Goal: Task Accomplishment & Management: Complete application form

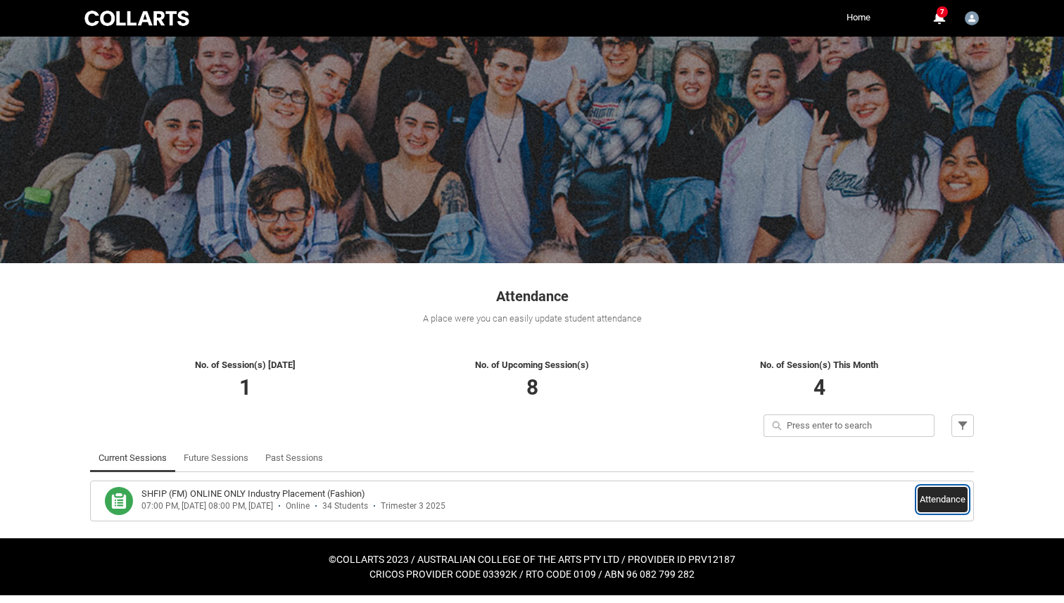
click at [929, 497] on button "Attendance" at bounding box center [942, 499] width 50 height 25
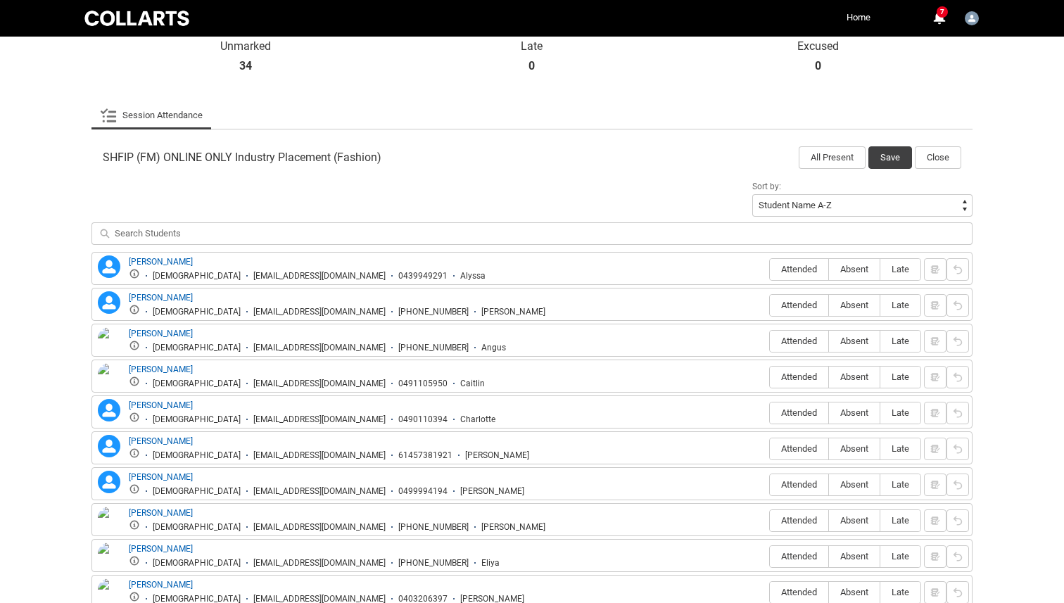
scroll to position [366, 0]
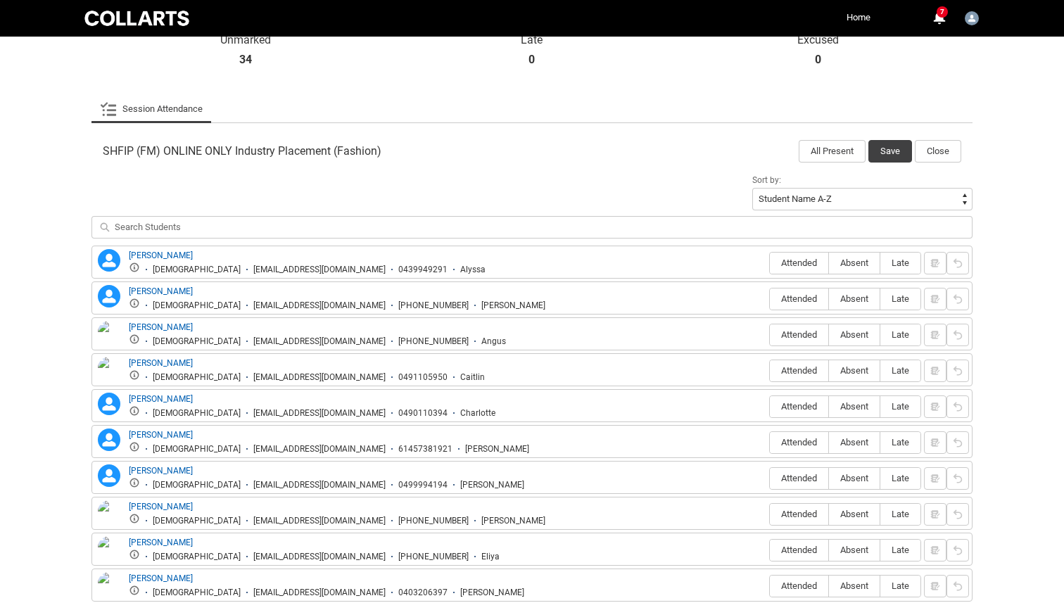
click at [935, 298] on div "Attended Absent Late" at bounding box center [869, 298] width 200 height 26
click at [934, 299] on div "Attended Absent Late" at bounding box center [869, 298] width 200 height 26
click at [934, 260] on div "Attended Absent Late" at bounding box center [869, 262] width 200 height 26
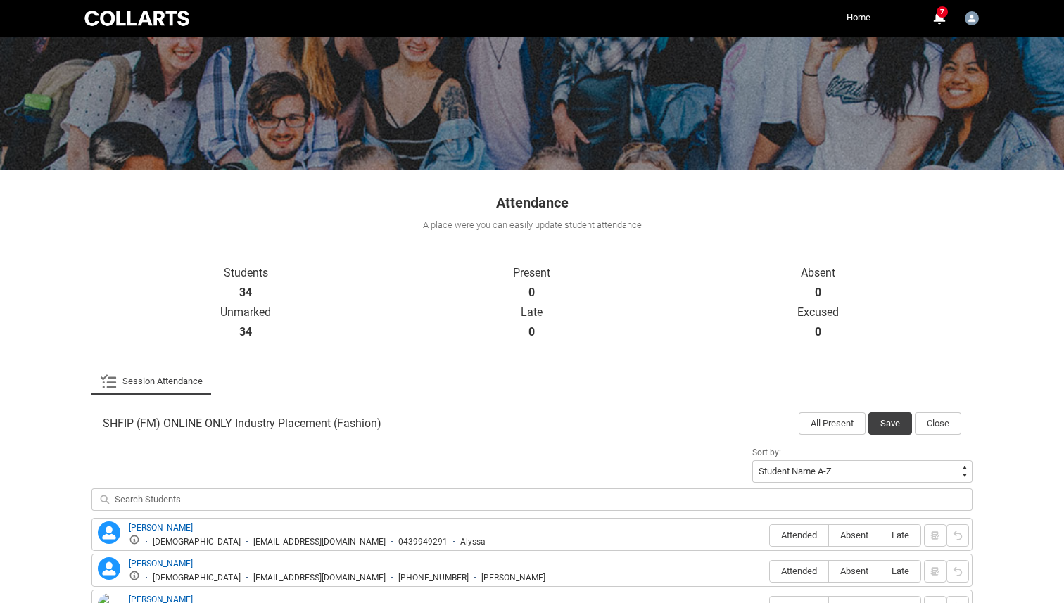
scroll to position [0, 0]
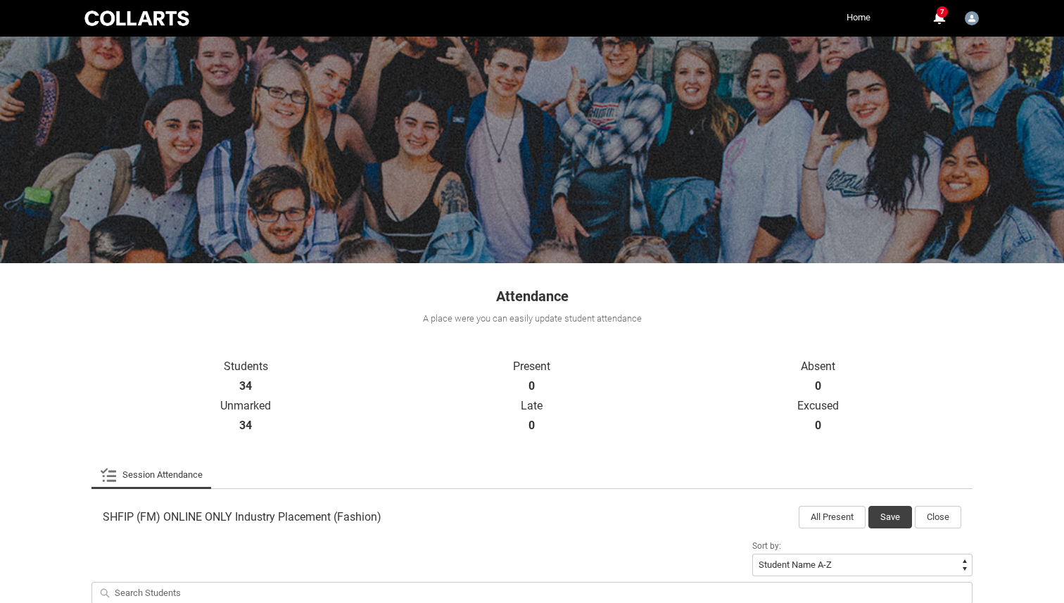
click at [858, 15] on link "Home" at bounding box center [858, 17] width 31 height 21
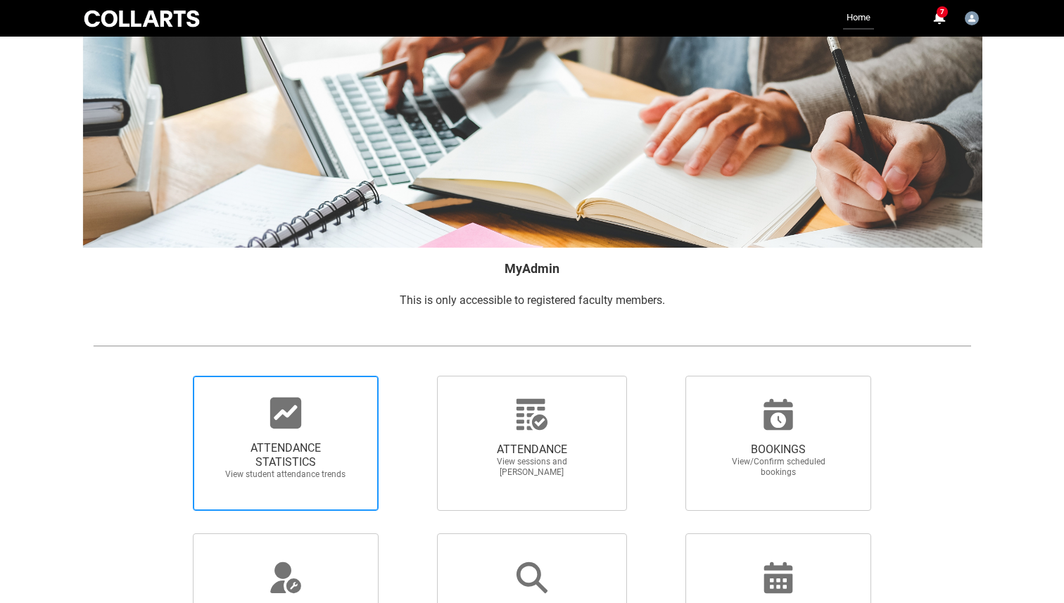
click at [340, 421] on div at bounding box center [285, 413] width 135 height 34
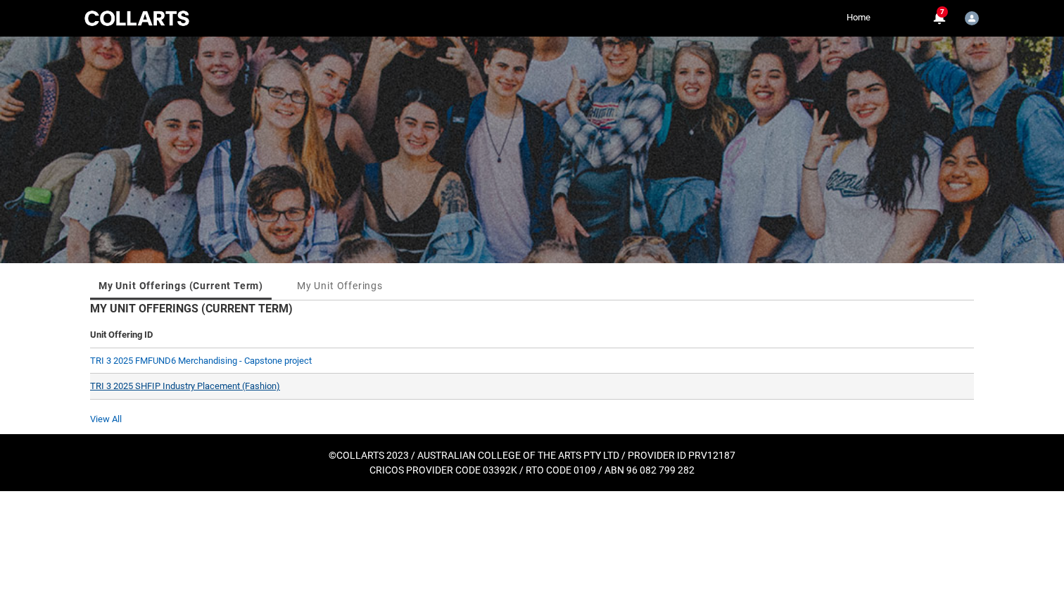
click at [255, 382] on link "TRI 3 2025 SHFIP Industry Placement (Fashion)" at bounding box center [185, 386] width 190 height 11
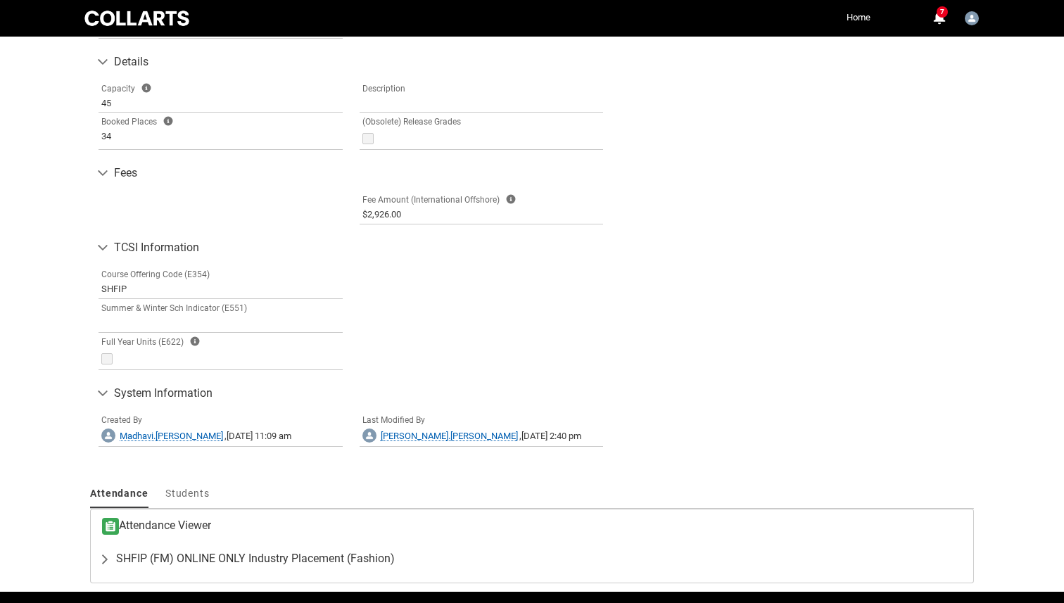
scroll to position [680, 0]
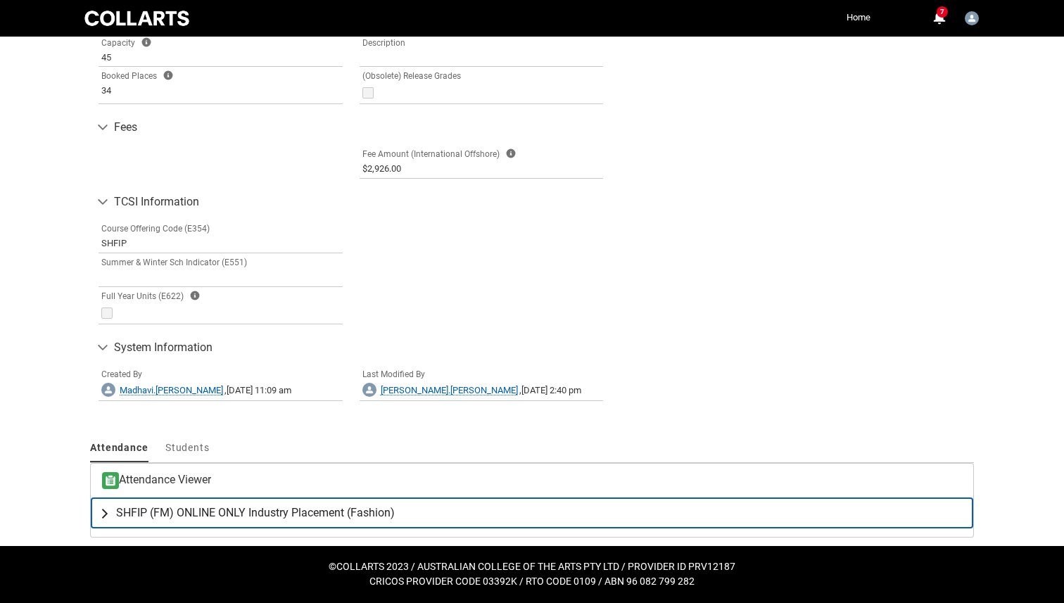
click at [276, 511] on span "SHFIP (FM) ONLINE ONLY Industry Placement (Fashion)" at bounding box center [255, 513] width 279 height 14
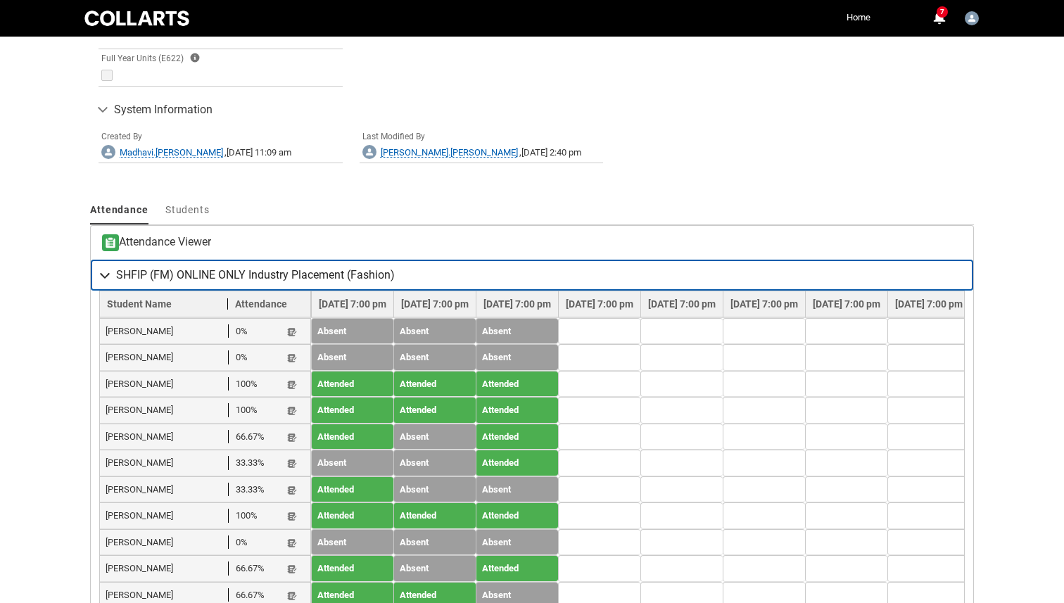
scroll to position [1041, 0]
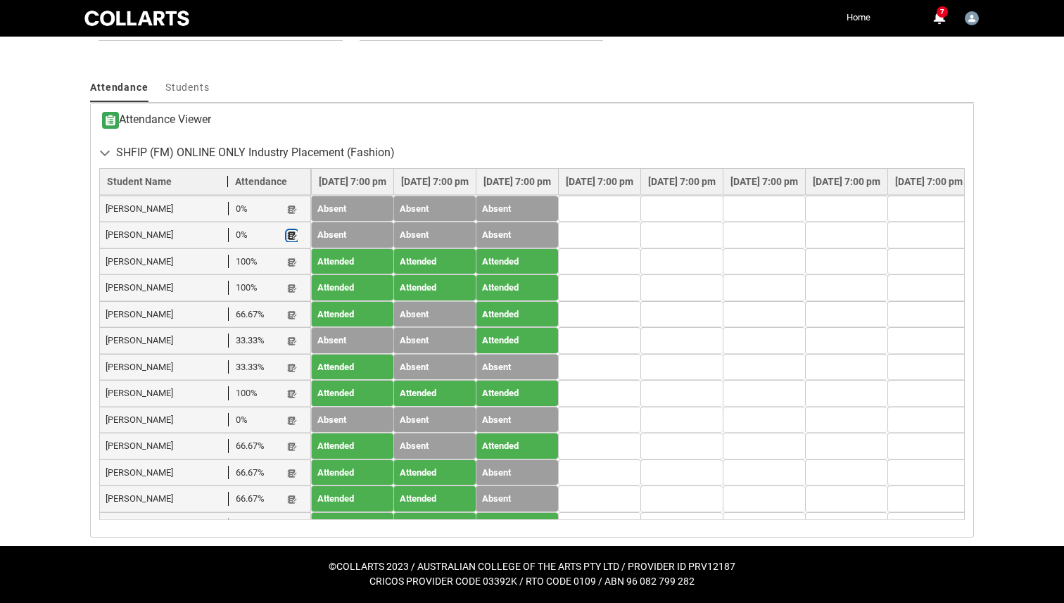
click at [290, 234] on lightning-primitive-icon "button" at bounding box center [292, 236] width 10 height 11
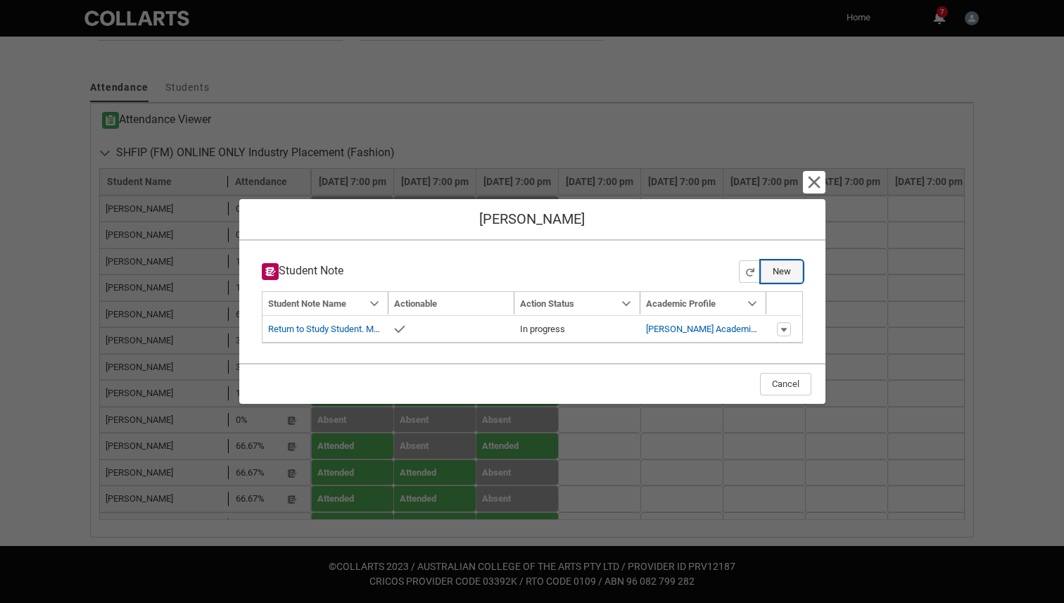
click at [789, 279] on button "New" at bounding box center [782, 271] width 42 height 23
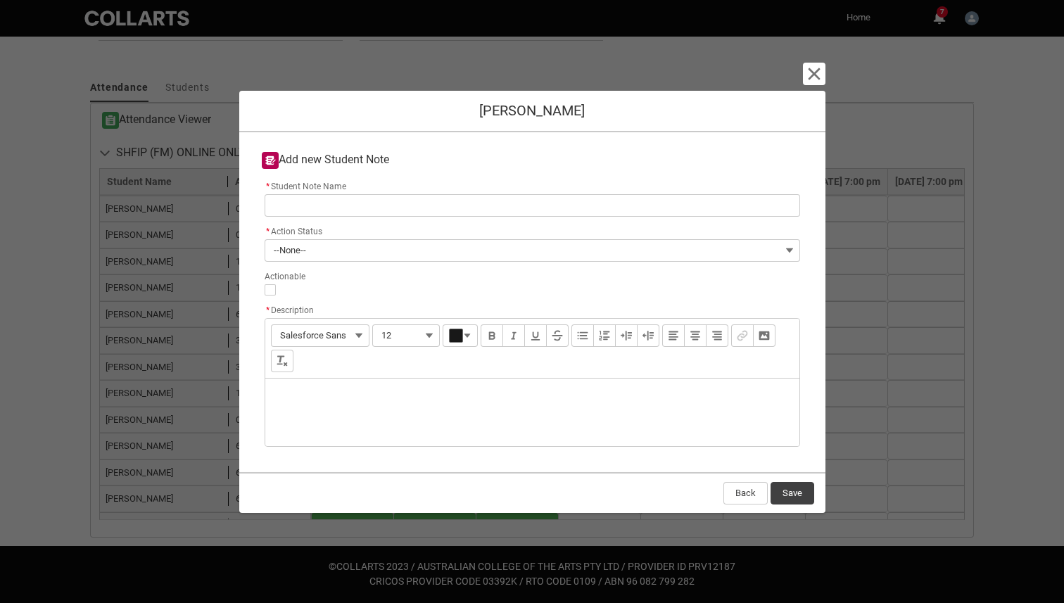
click at [462, 237] on div "* Action Status --None--" at bounding box center [532, 241] width 535 height 39
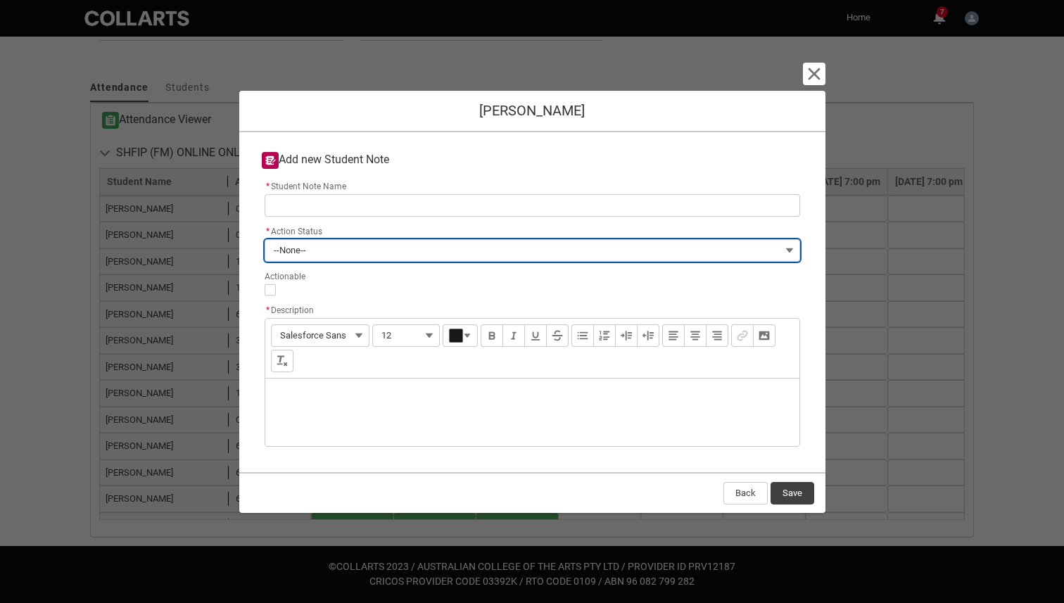
click at [457, 243] on button "--None--" at bounding box center [532, 250] width 535 height 23
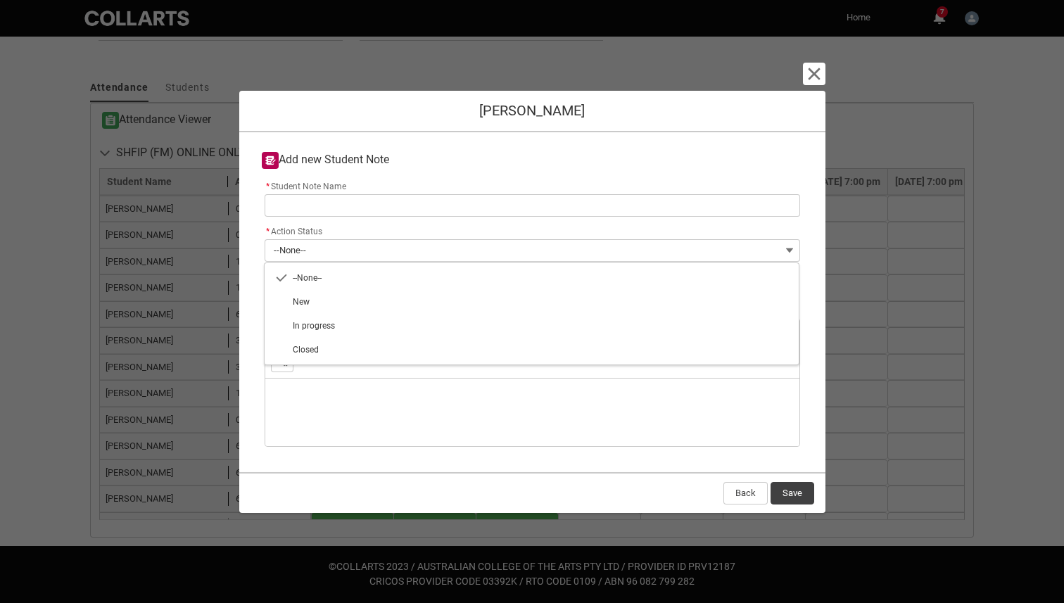
click at [595, 224] on div "* Action Status --None-- --None-- New In progress Closed" at bounding box center [532, 241] width 535 height 39
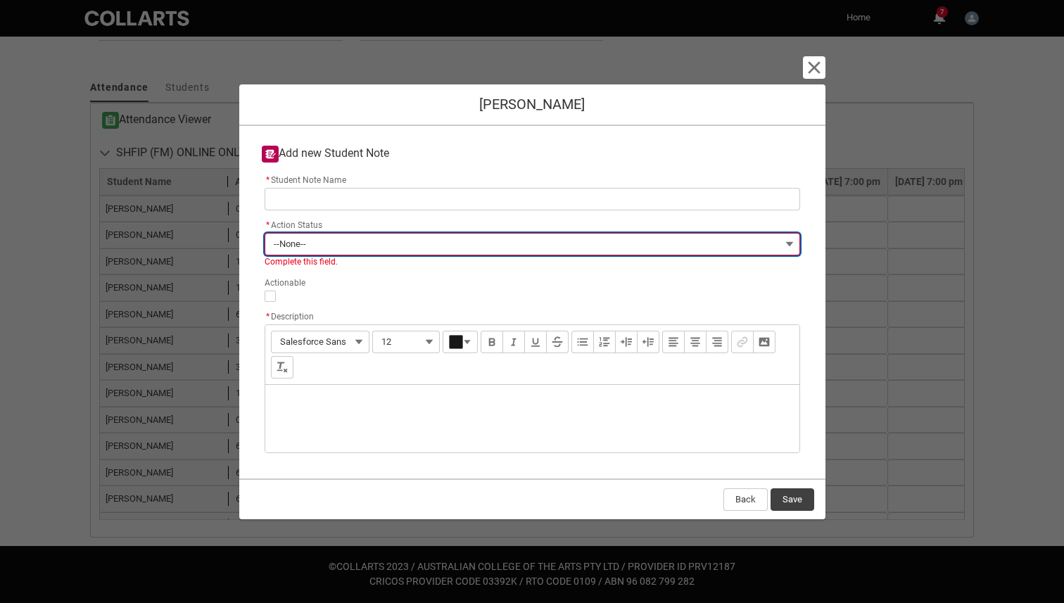
click at [572, 243] on button "--None--" at bounding box center [532, 244] width 535 height 23
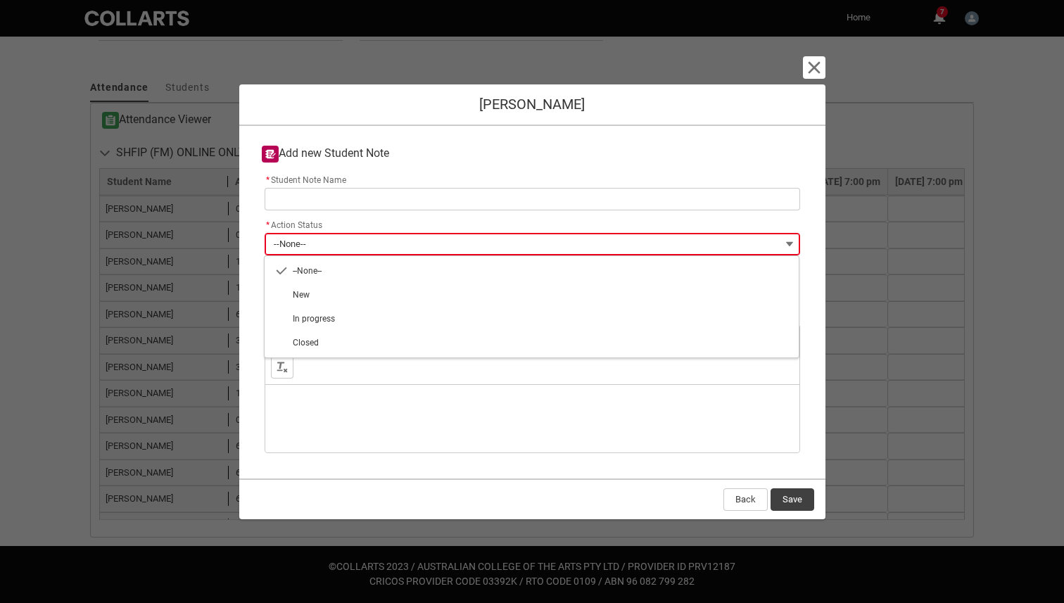
click at [499, 219] on div "* Action Status --None-- --None-- New In progress Closed Action Status Complete…" at bounding box center [532, 242] width 535 height 52
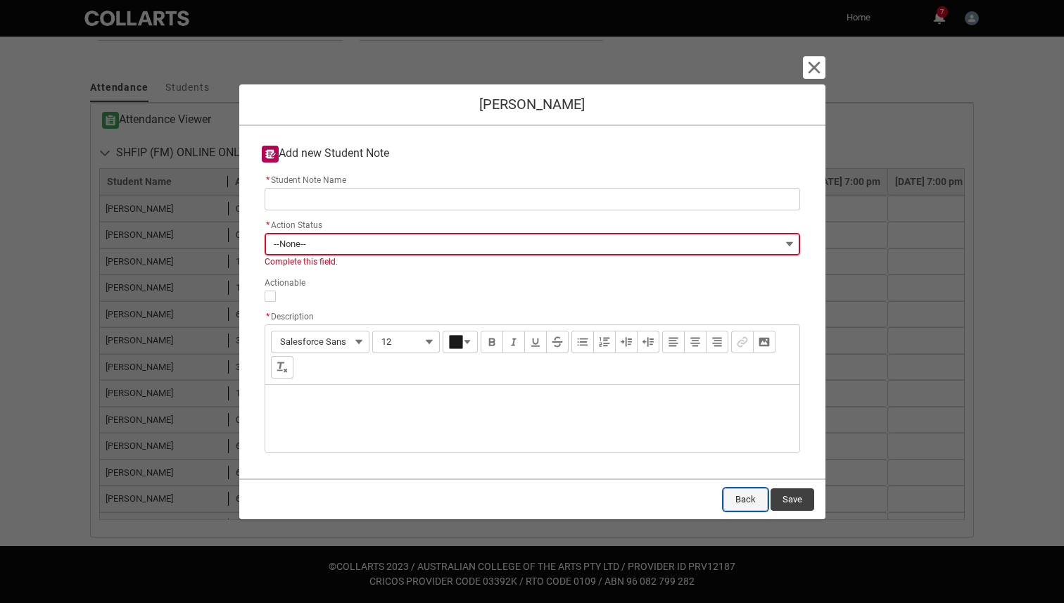
click at [730, 496] on button "Back" at bounding box center [745, 499] width 44 height 23
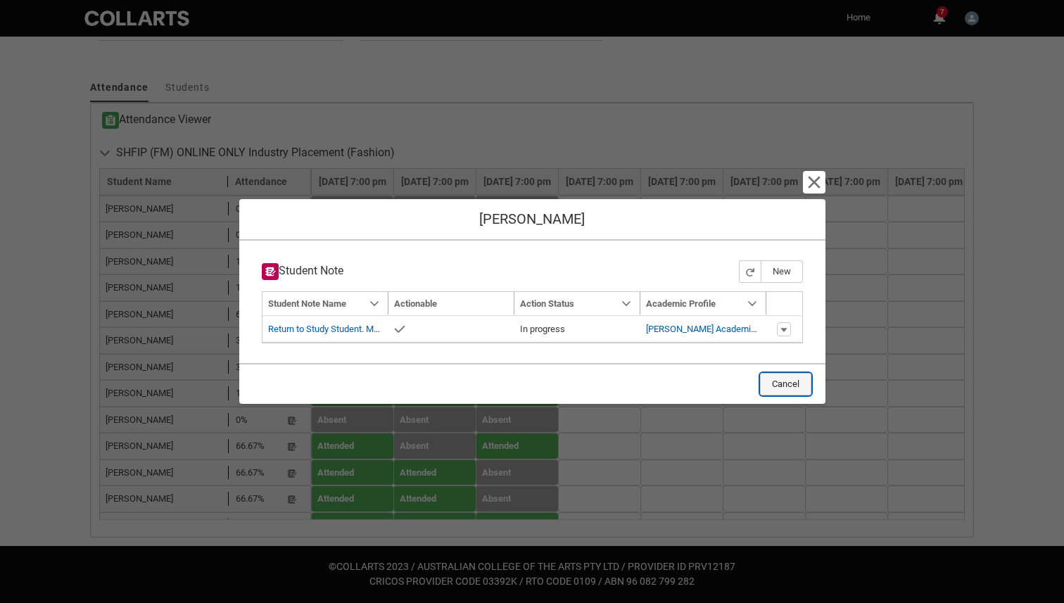
click at [787, 383] on button "Cancel" at bounding box center [785, 384] width 51 height 23
